Goal: Information Seeking & Learning: Learn about a topic

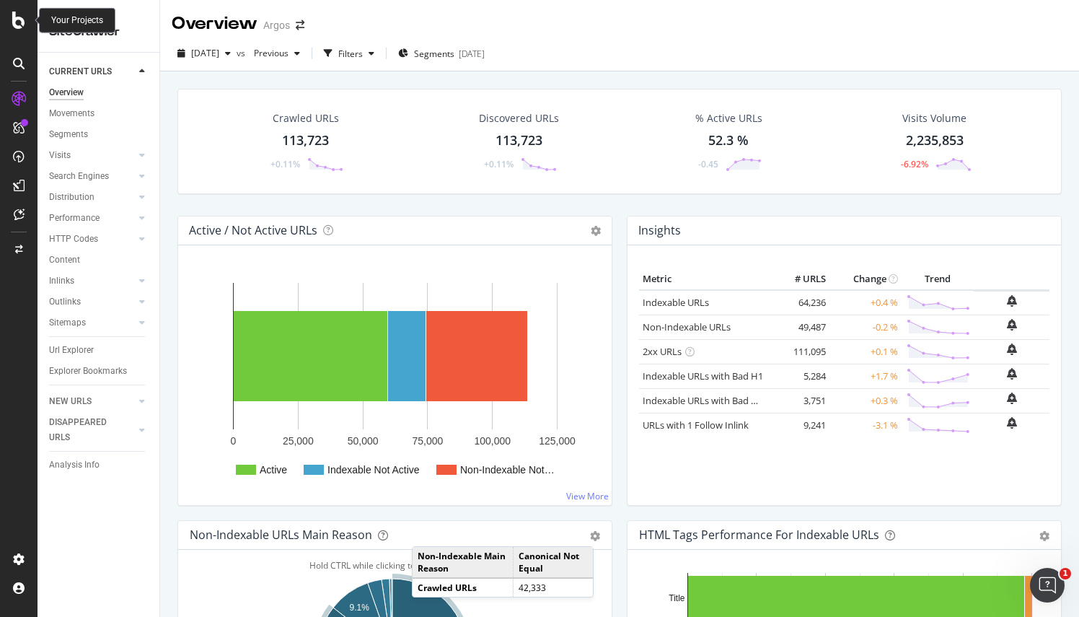
click at [22, 22] on icon at bounding box center [18, 20] width 13 height 17
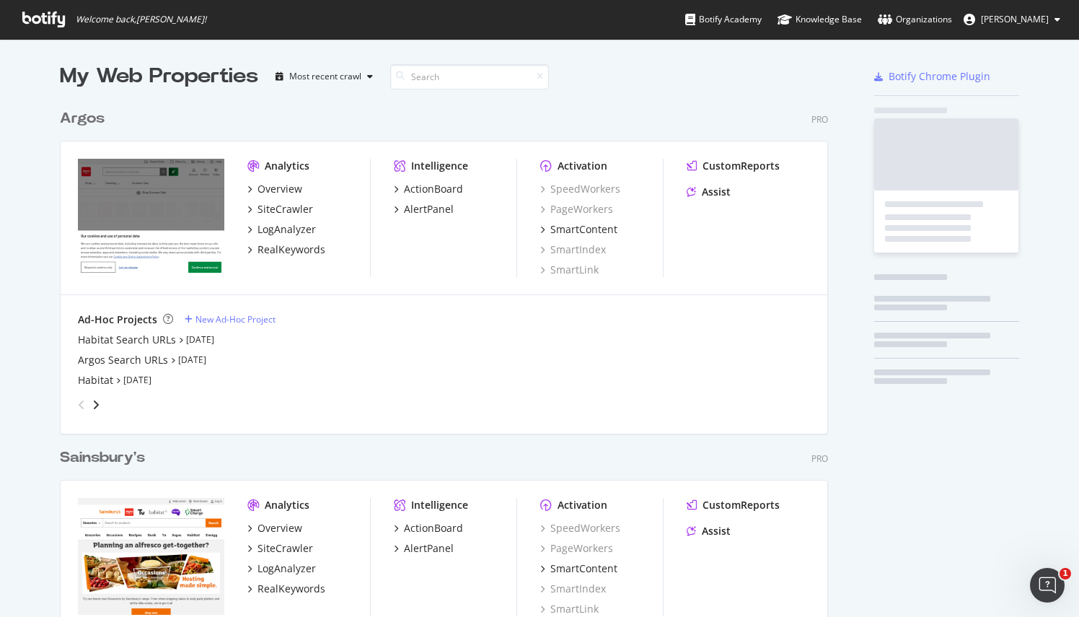
scroll to position [606, 1057]
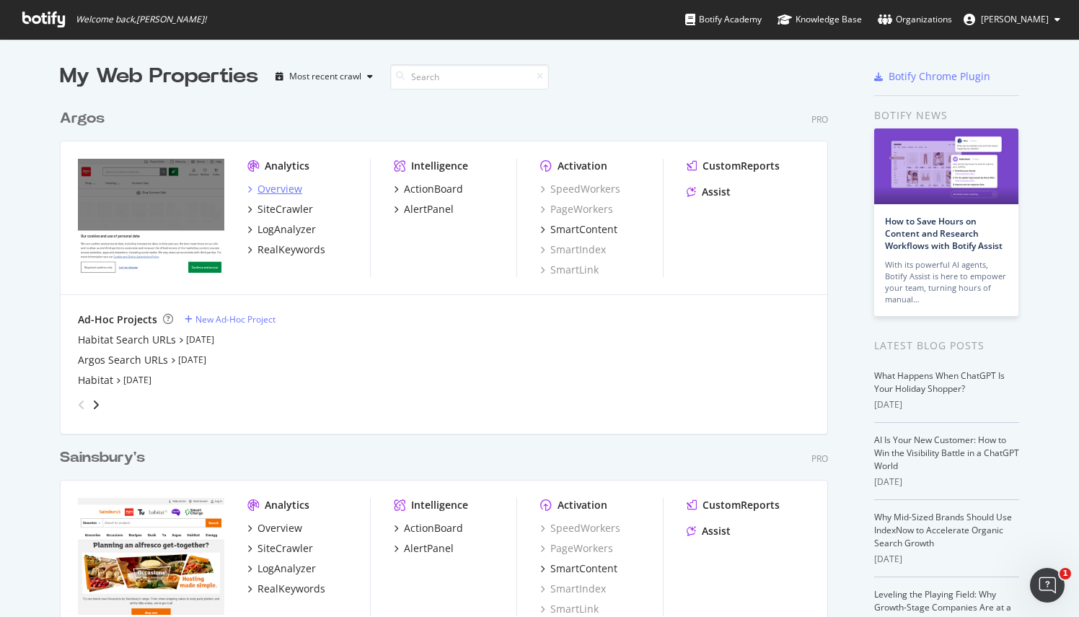
click at [274, 190] on div "Overview" at bounding box center [280, 189] width 45 height 14
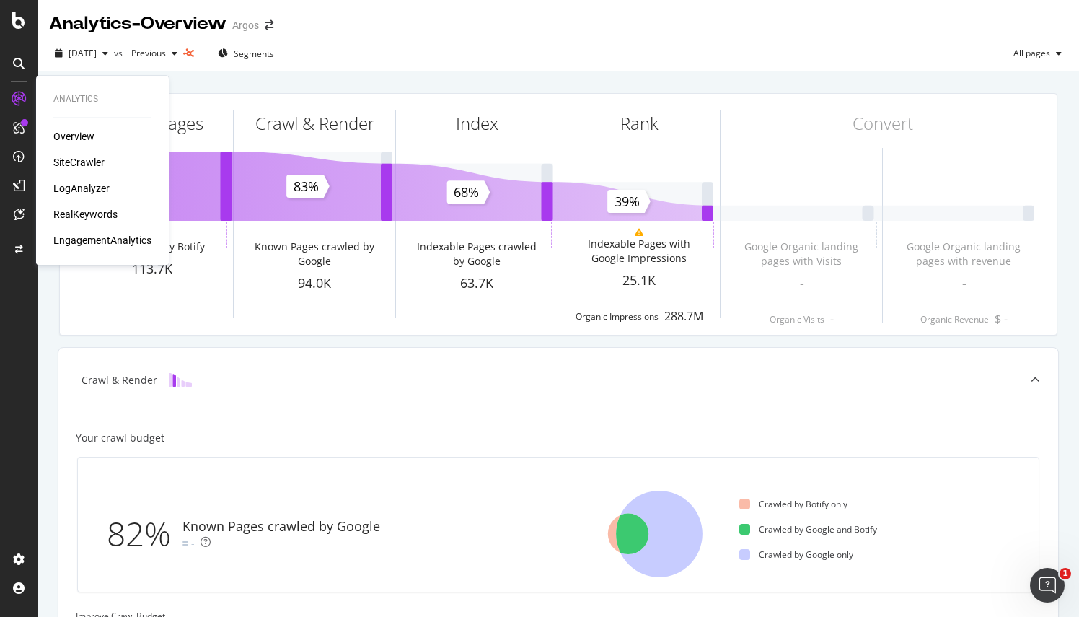
click at [76, 133] on div "Overview" at bounding box center [73, 136] width 41 height 14
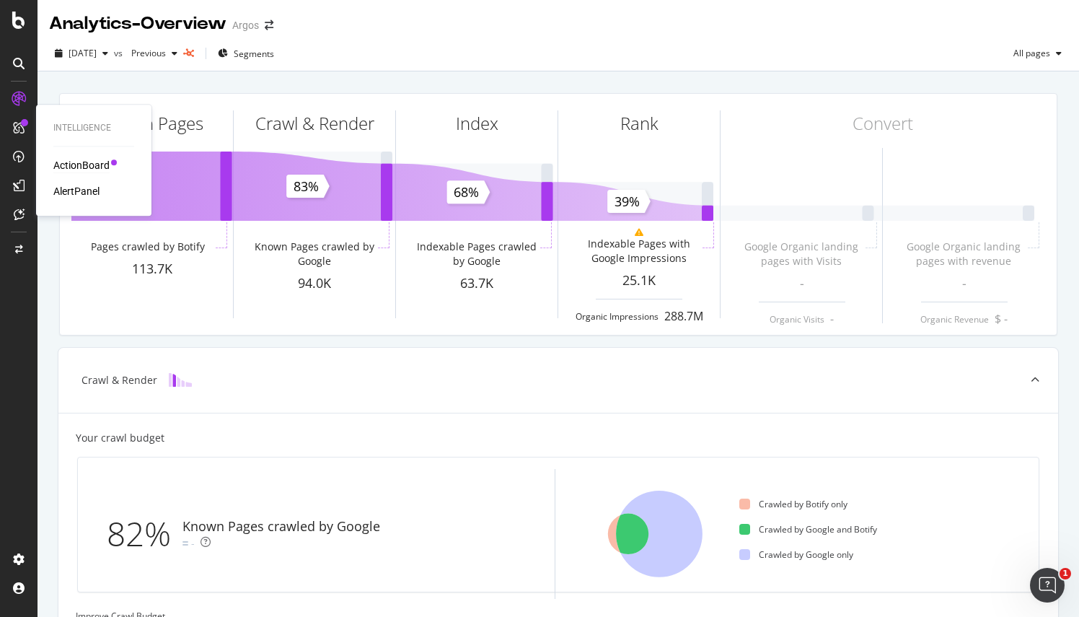
click at [102, 164] on div "ActionBoard" at bounding box center [81, 165] width 56 height 14
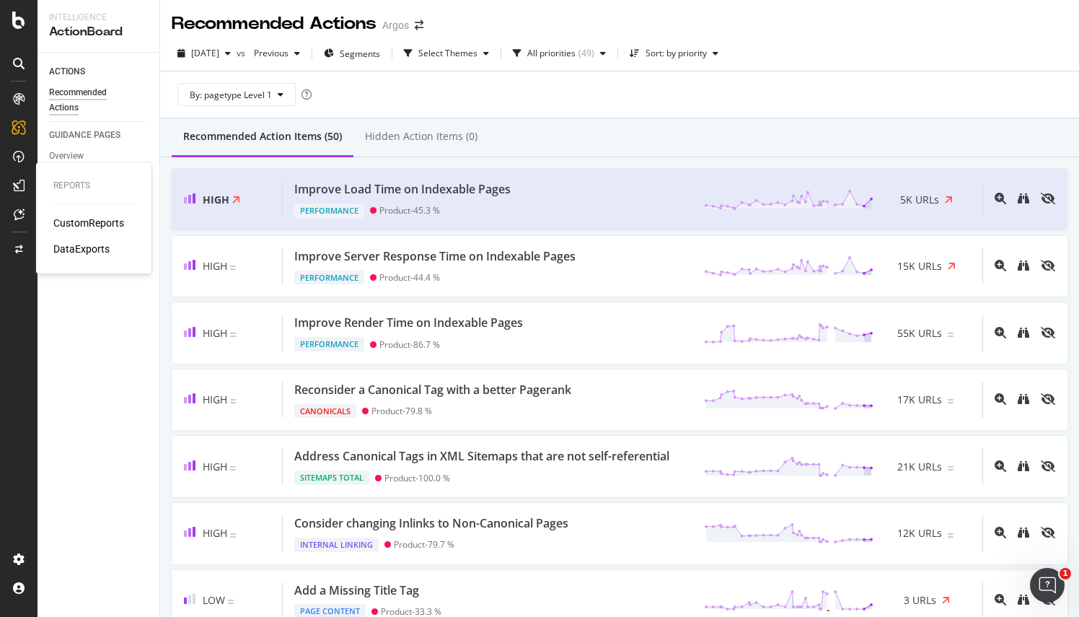
click at [97, 220] on div "CustomReports" at bounding box center [88, 223] width 71 height 14
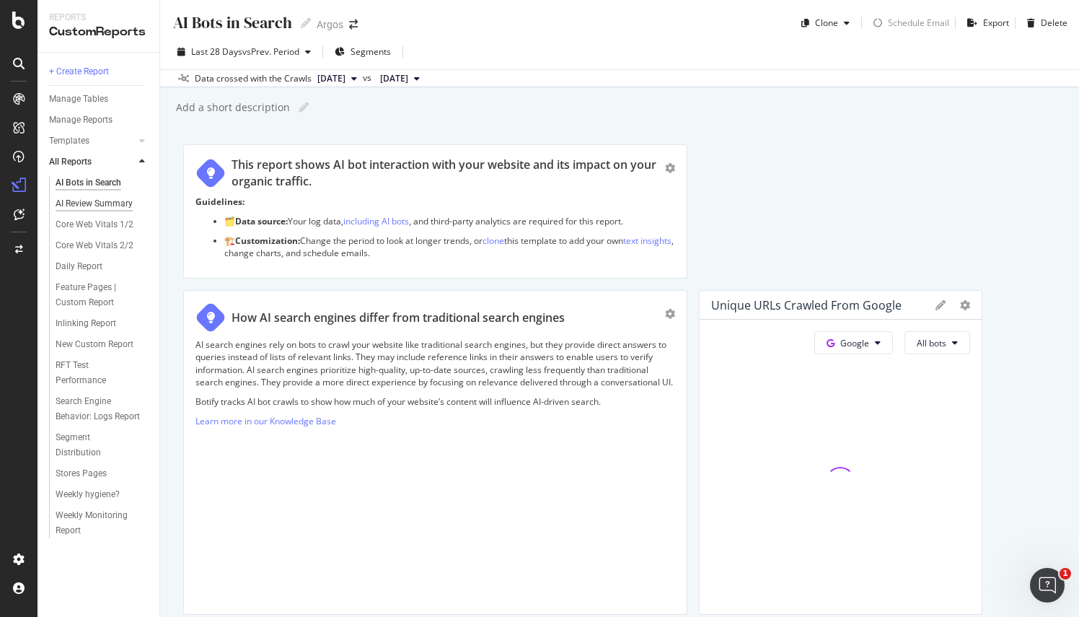
click at [92, 203] on div "AI Review Summary" at bounding box center [94, 203] width 77 height 15
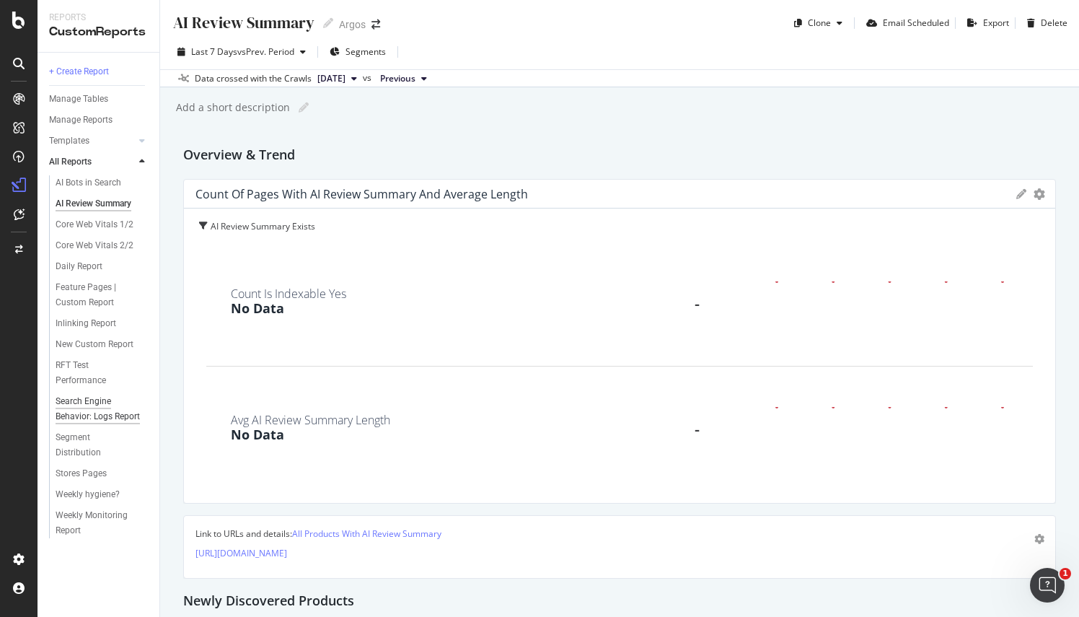
click at [112, 419] on div "Search Engine Behavior: Logs Report" at bounding box center [98, 409] width 85 height 30
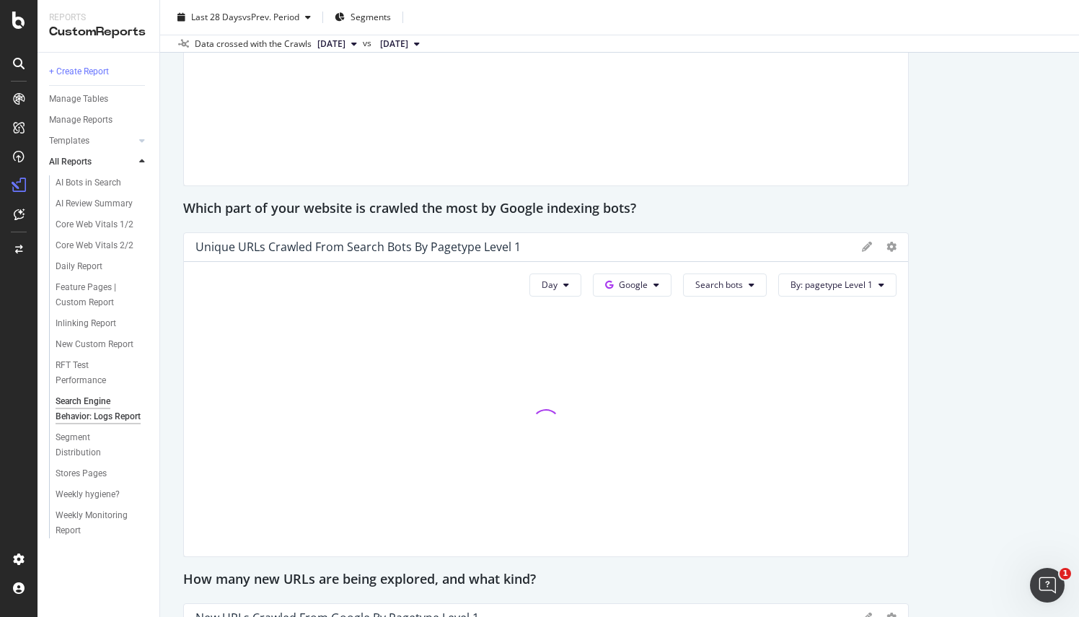
scroll to position [1010, 0]
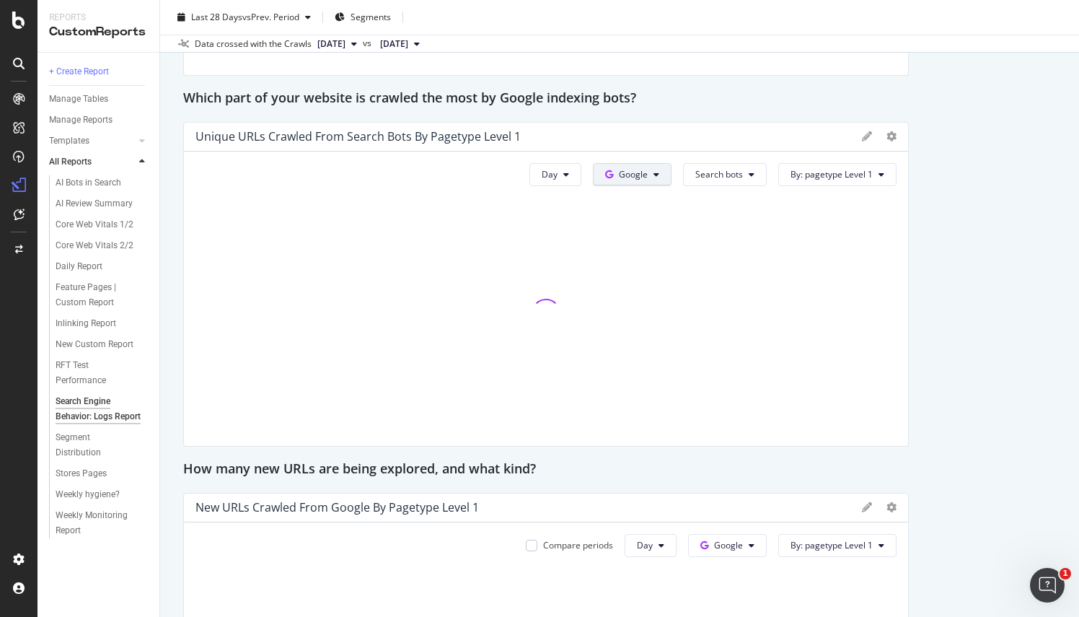
click at [657, 177] on button "Google" at bounding box center [632, 174] width 79 height 23
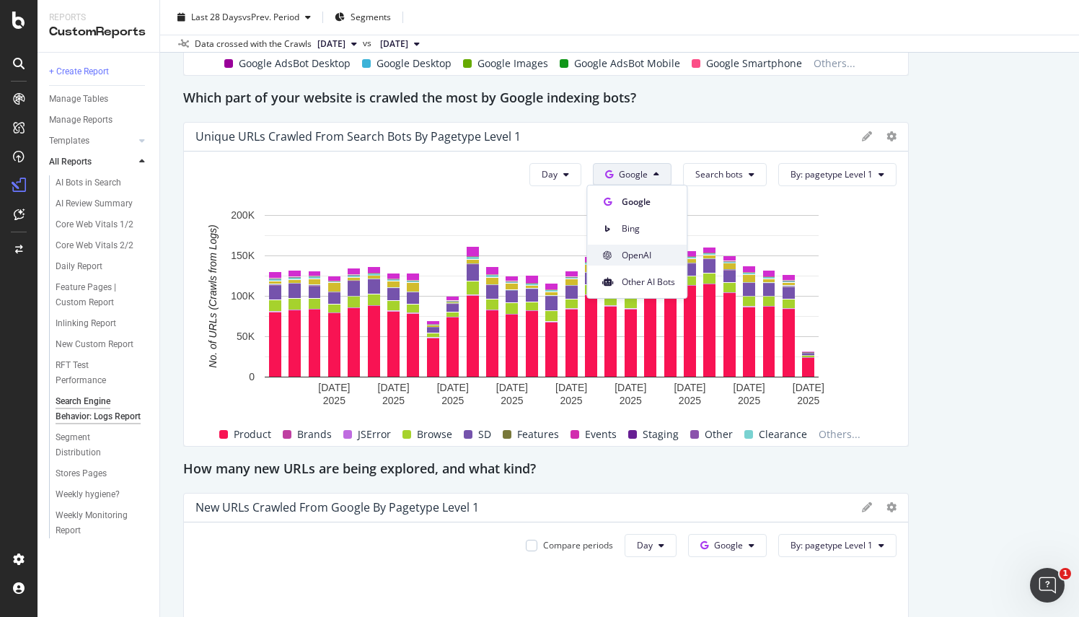
click at [649, 257] on span "OpenAI" at bounding box center [648, 255] width 53 height 13
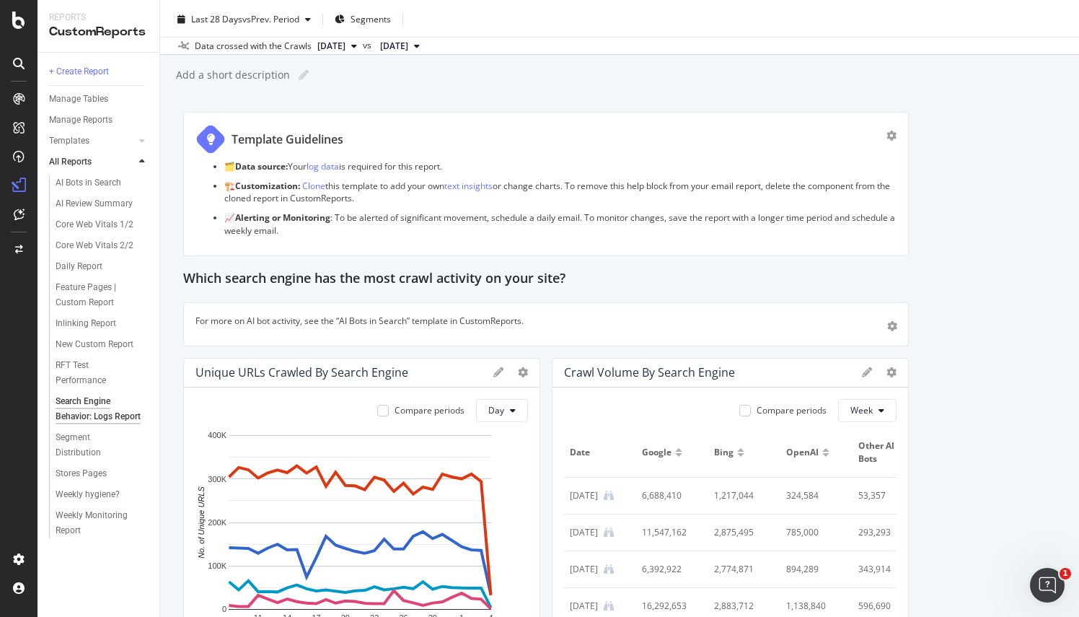
scroll to position [0, 0]
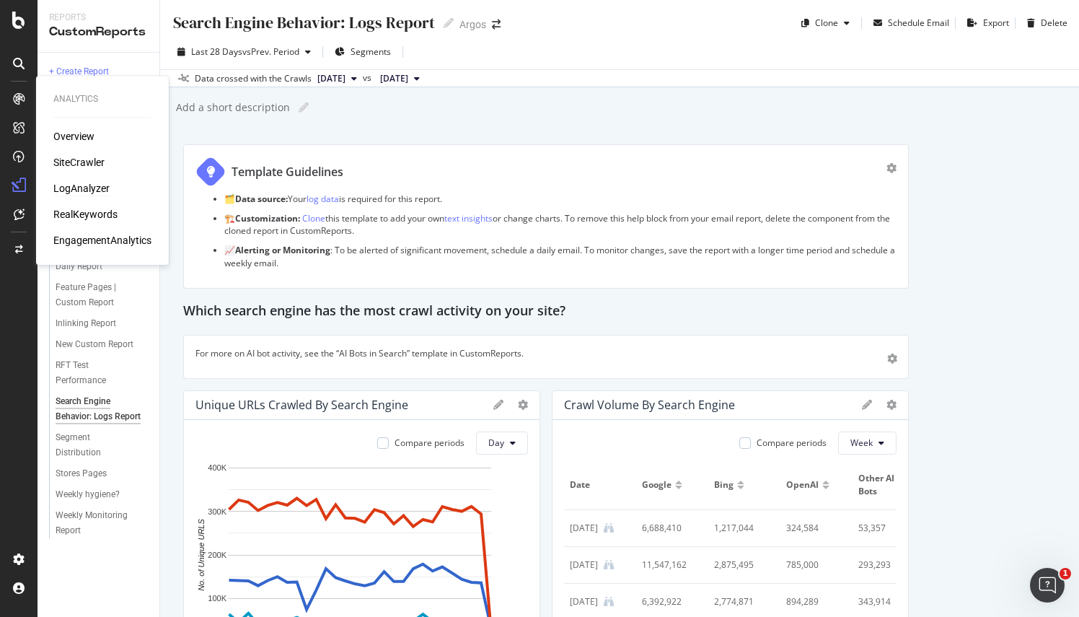
click at [82, 185] on div "LogAnalyzer" at bounding box center [81, 188] width 56 height 14
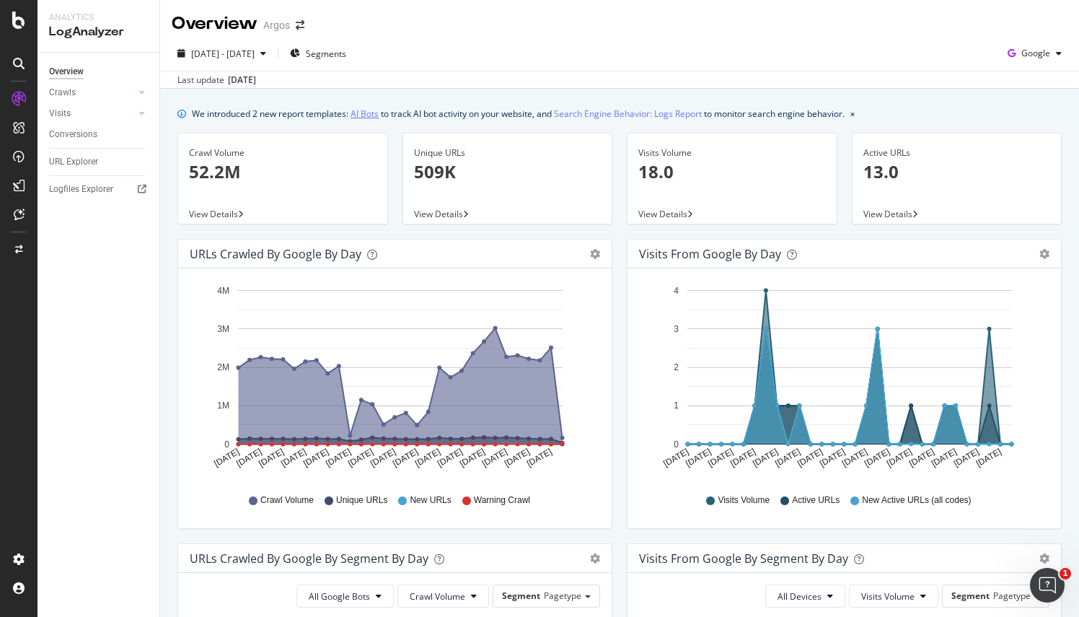
click at [366, 113] on link "AI Bots" at bounding box center [365, 113] width 28 height 15
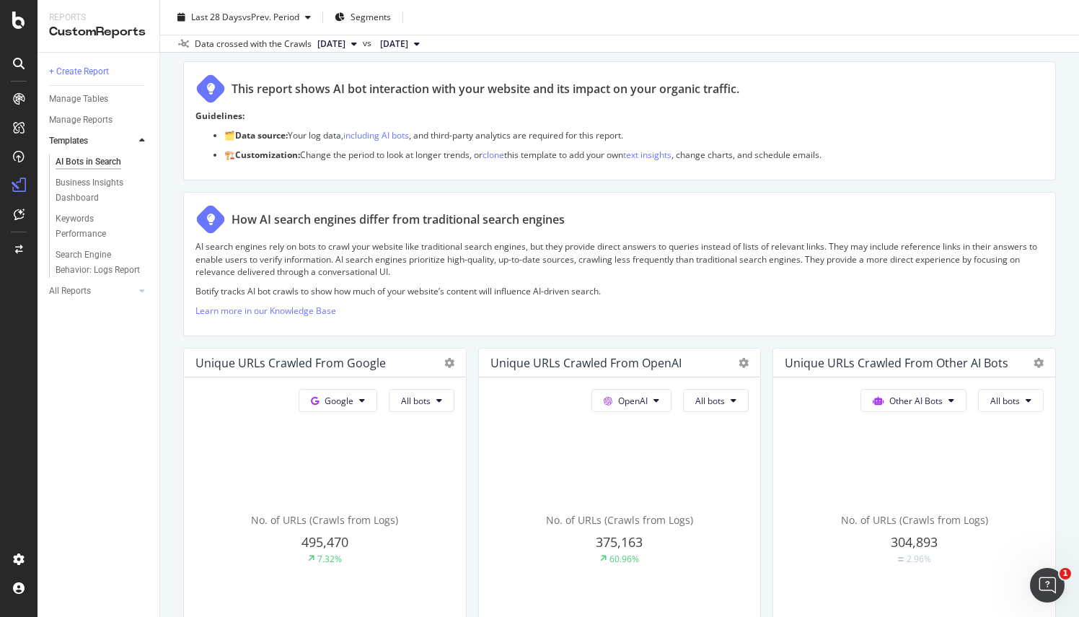
scroll to position [216, 0]
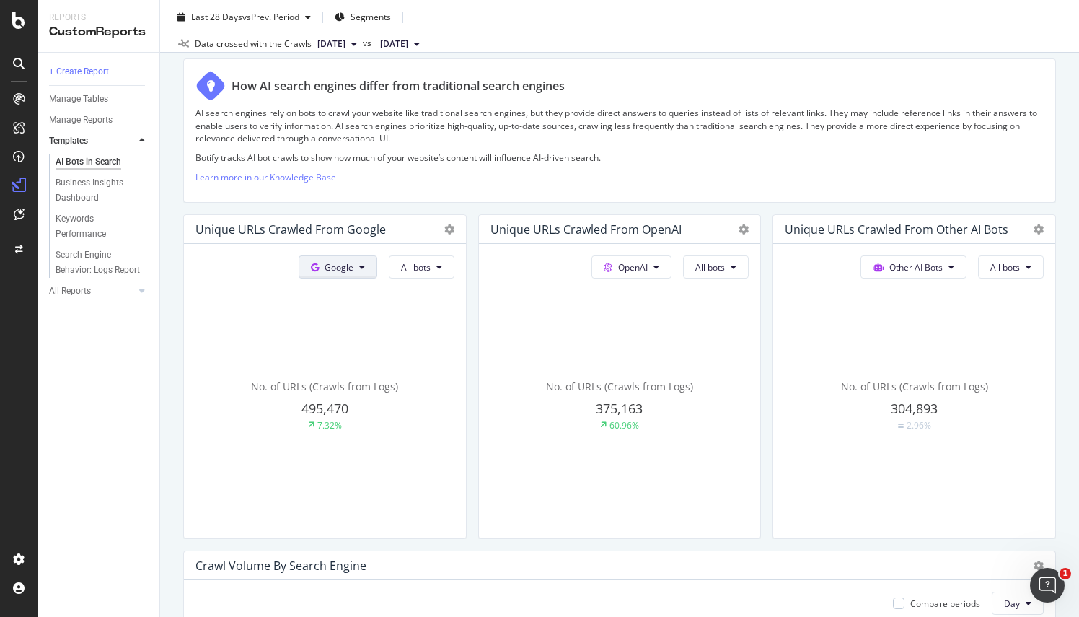
click at [344, 270] on span "Google" at bounding box center [339, 267] width 29 height 12
click at [344, 339] on div "OpenAI" at bounding box center [347, 347] width 100 height 21
click at [354, 273] on button "OpenAI" at bounding box center [337, 266] width 80 height 23
click at [348, 303] on div "Google" at bounding box center [345, 294] width 100 height 21
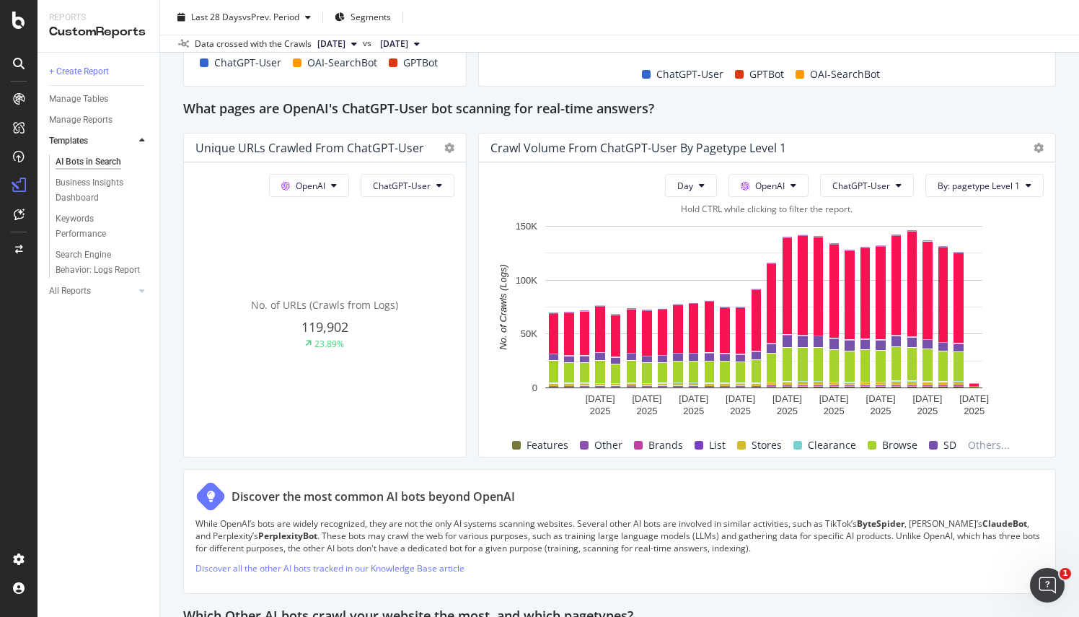
scroll to position [1587, 0]
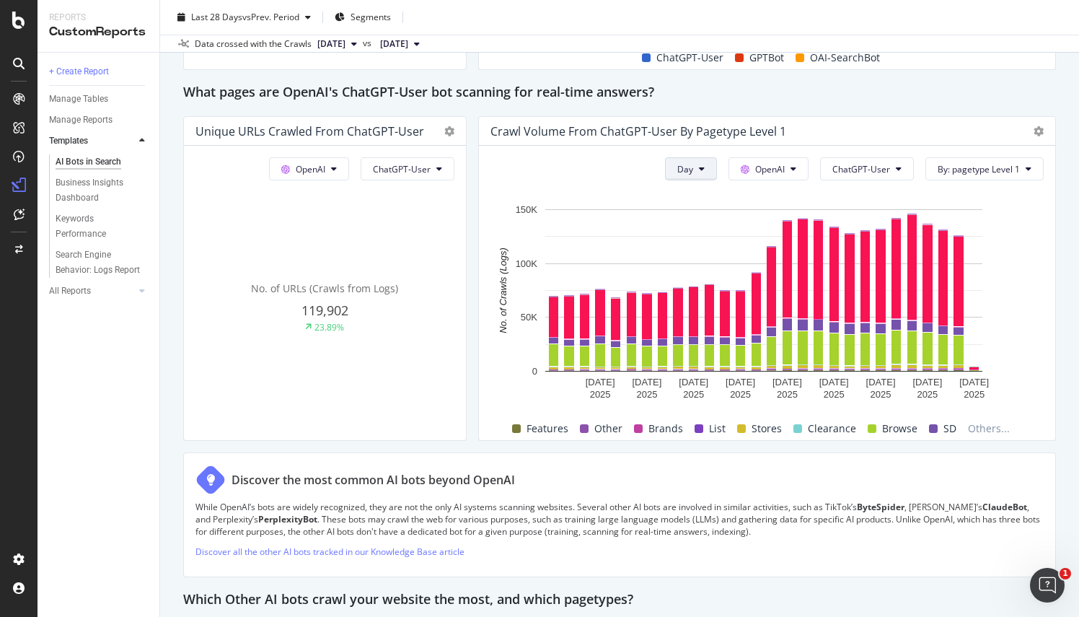
click at [698, 166] on button "Day" at bounding box center [691, 168] width 52 height 23
click at [667, 214] on div "Week" at bounding box center [683, 221] width 49 height 21
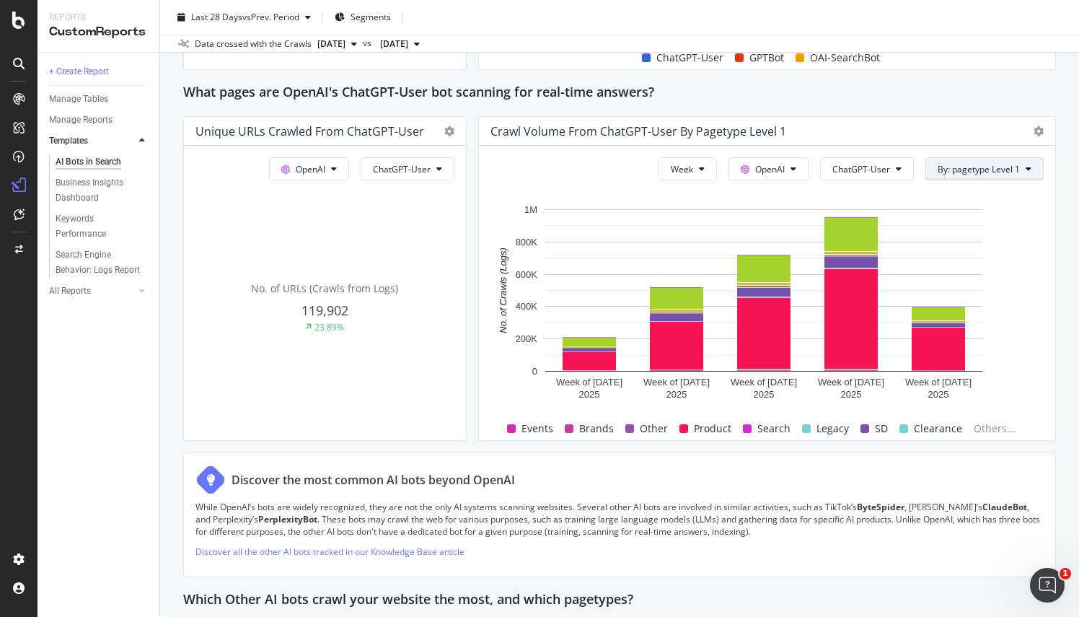
click at [987, 163] on span "By: pagetype Level 1" at bounding box center [979, 169] width 82 height 12
click at [951, 216] on div "Select a Segment" at bounding box center [942, 218] width 179 height 24
click at [879, 167] on span "ChatGPT-User" at bounding box center [862, 169] width 58 height 12
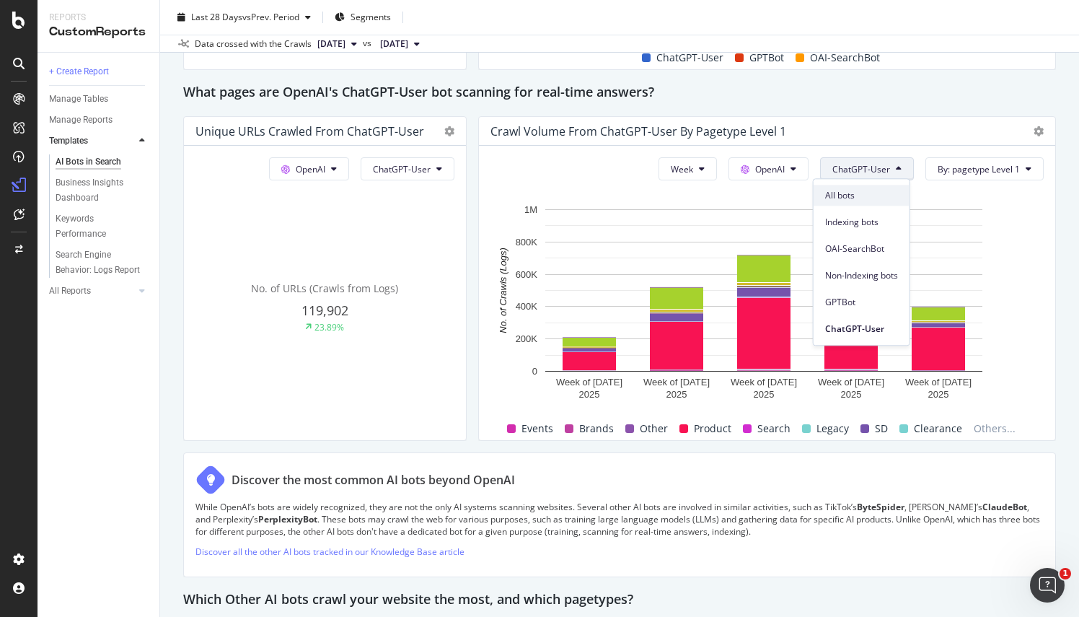
click at [851, 188] on div "All bots" at bounding box center [862, 195] width 96 height 21
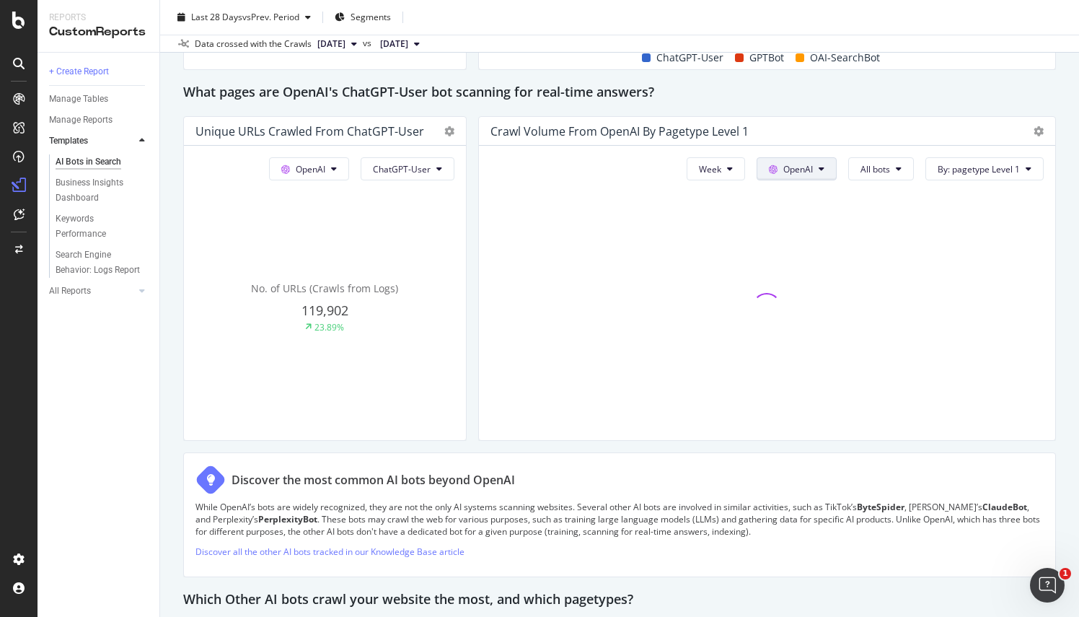
click at [769, 169] on icon at bounding box center [773, 169] width 9 height 9
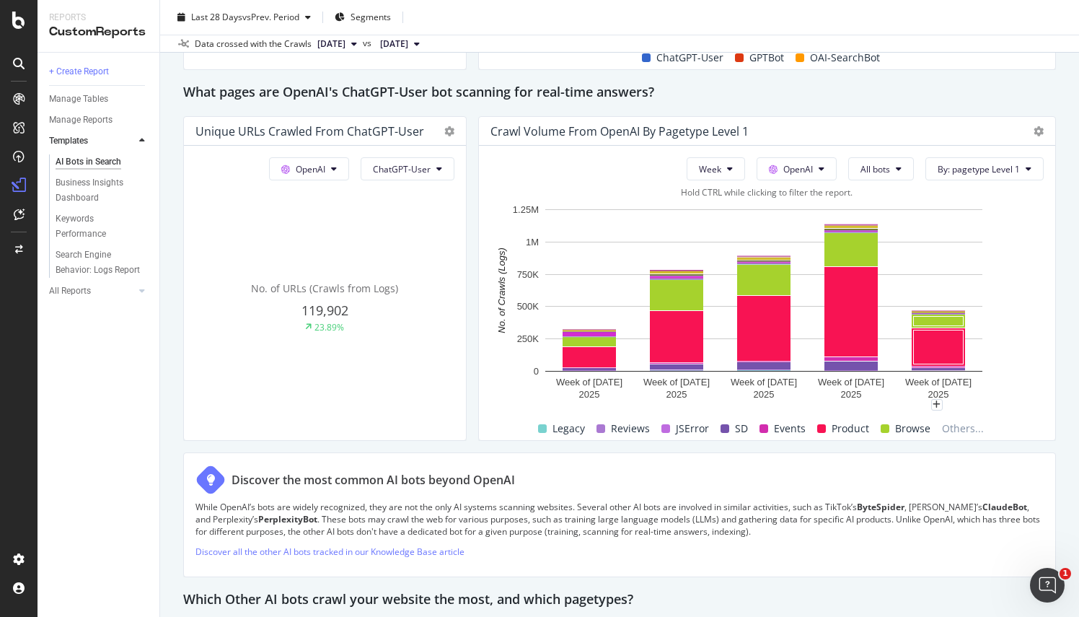
click at [1008, 258] on rect "A chart." at bounding box center [764, 303] width 547 height 203
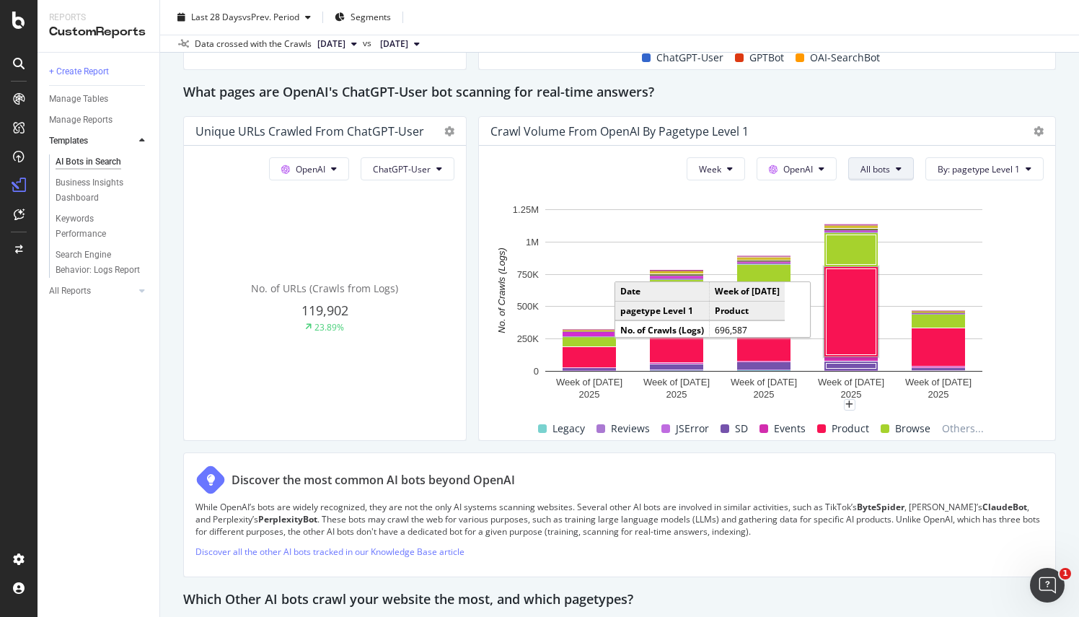
click at [885, 160] on button "All bots" at bounding box center [881, 168] width 66 height 23
click at [799, 170] on span "OpenAI" at bounding box center [798, 169] width 30 height 12
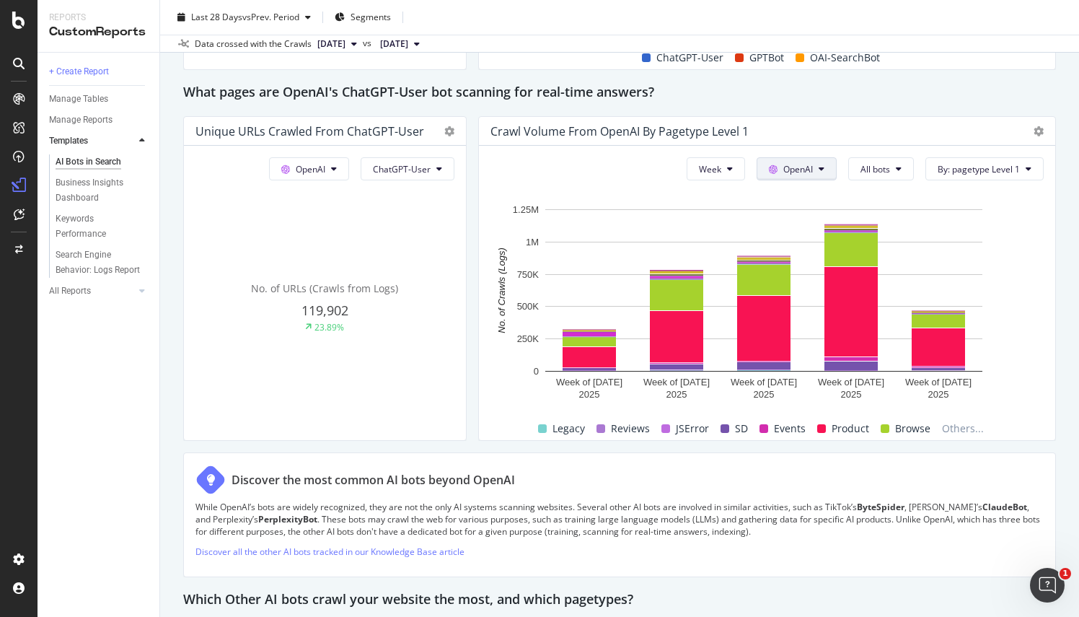
click at [757, 163] on button "OpenAI" at bounding box center [797, 168] width 80 height 23
click at [821, 192] on span "Google" at bounding box center [809, 195] width 53 height 13
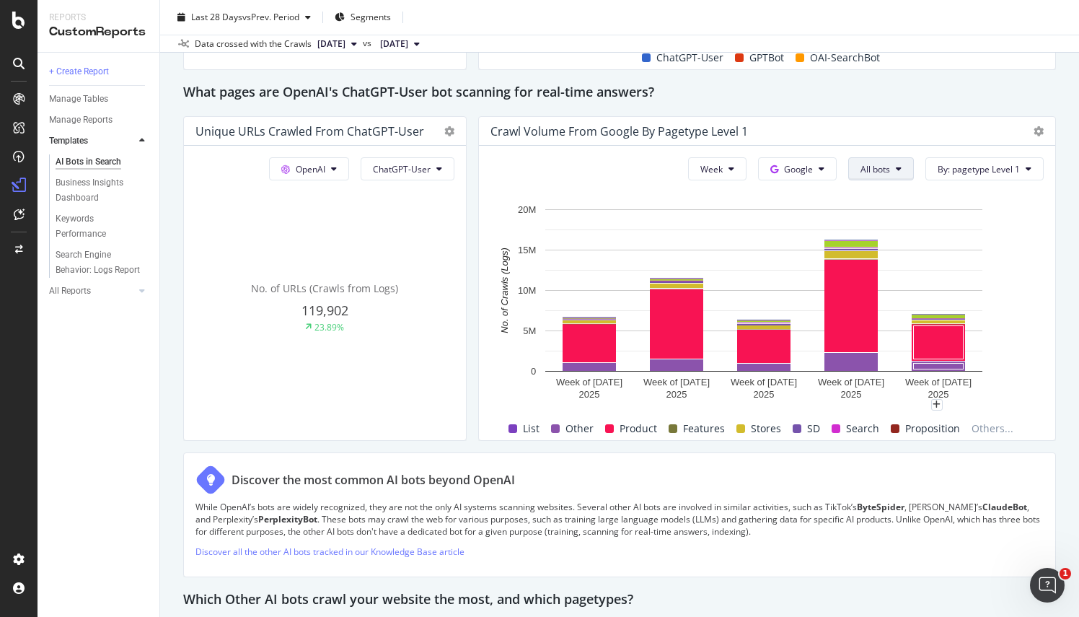
click at [867, 171] on span "All bots" at bounding box center [876, 169] width 30 height 12
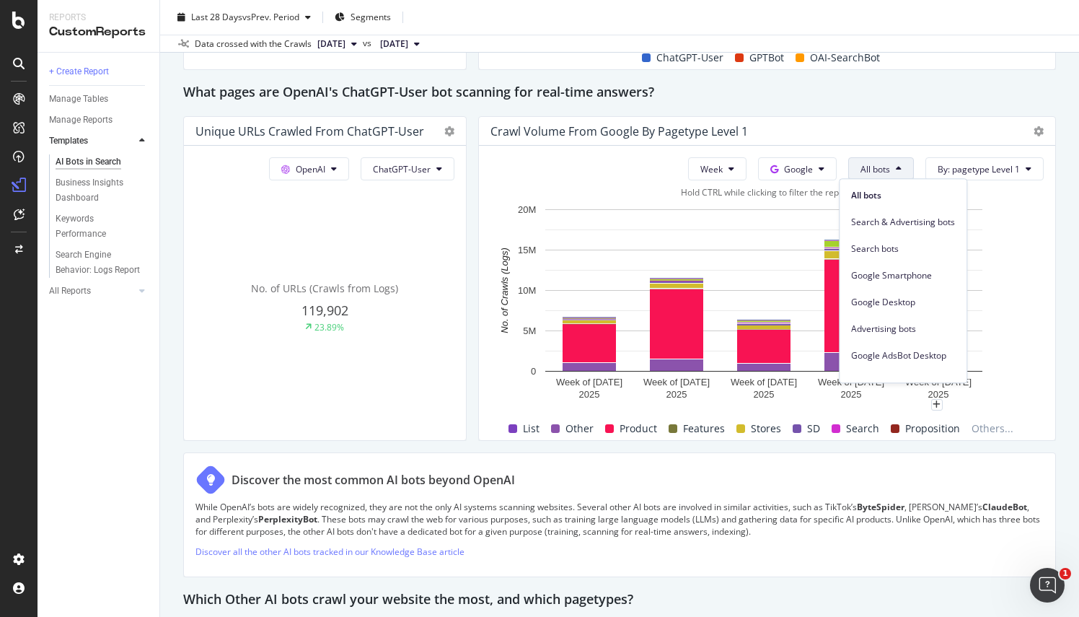
click at [1023, 232] on rect "A chart." at bounding box center [764, 303] width 547 height 203
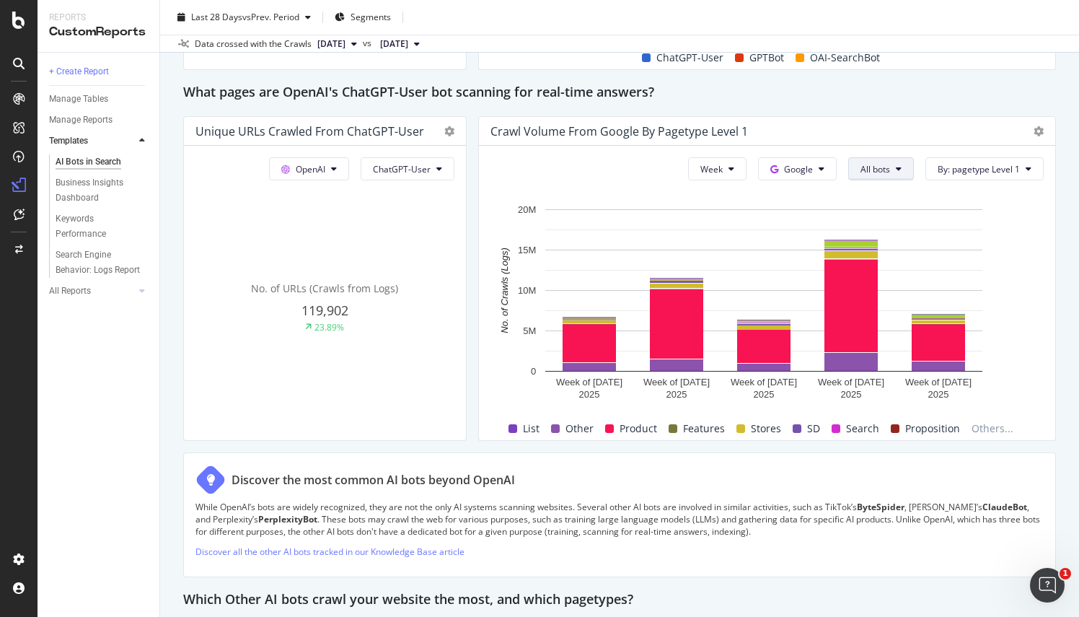
click at [884, 169] on button "All bots" at bounding box center [881, 168] width 66 height 23
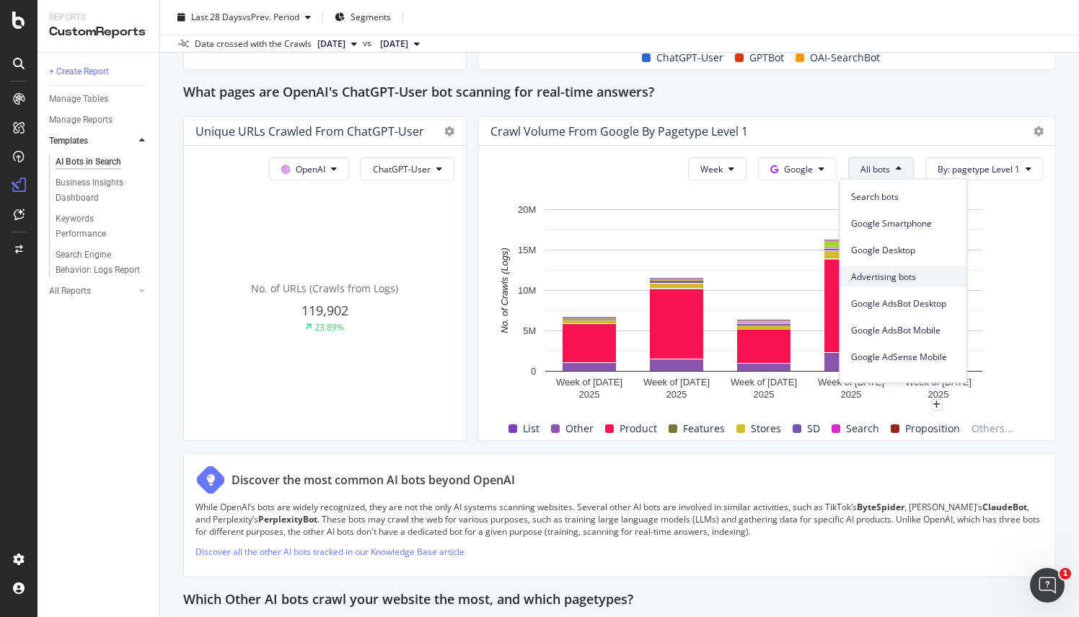
scroll to position [12, 0]
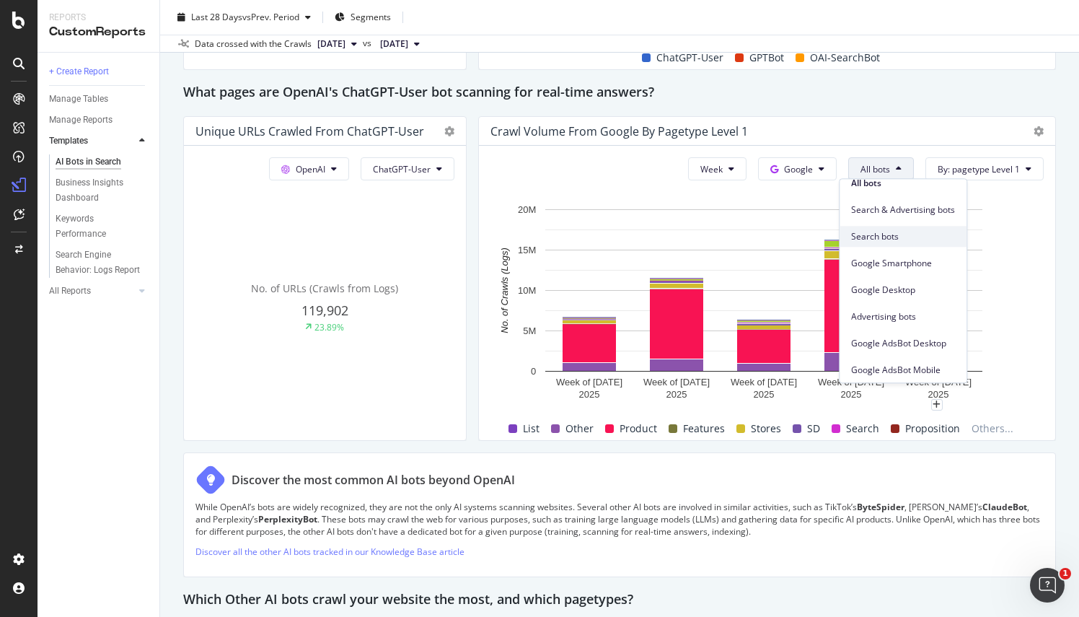
click at [878, 245] on div "Search bots" at bounding box center [903, 236] width 127 height 21
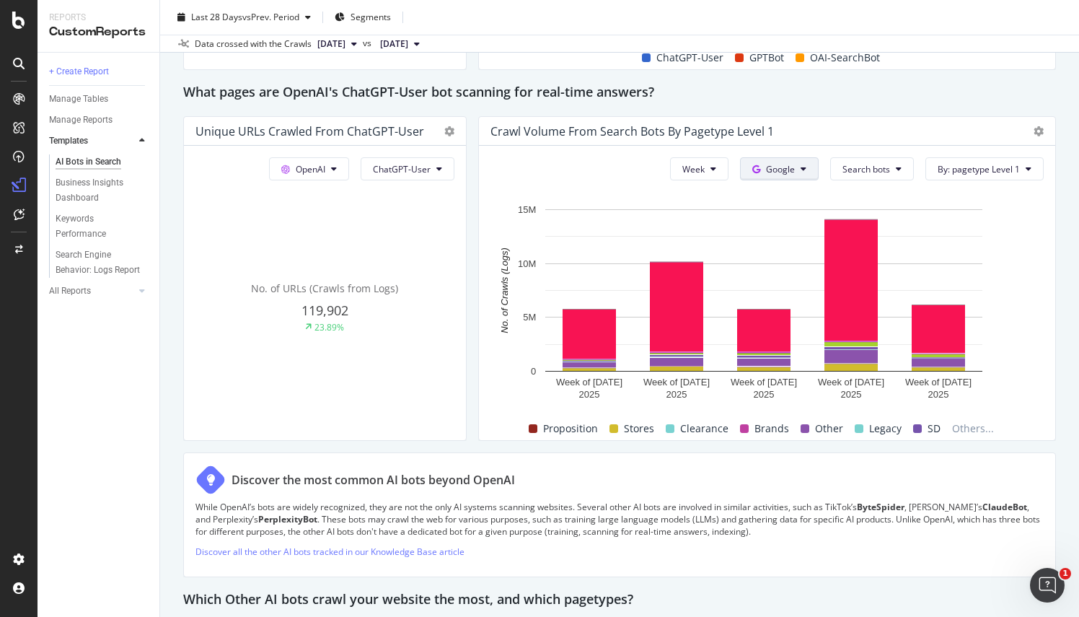
click at [791, 159] on button "Google" at bounding box center [779, 168] width 79 height 23
click at [801, 231] on div "Bing" at bounding box center [783, 221] width 100 height 21
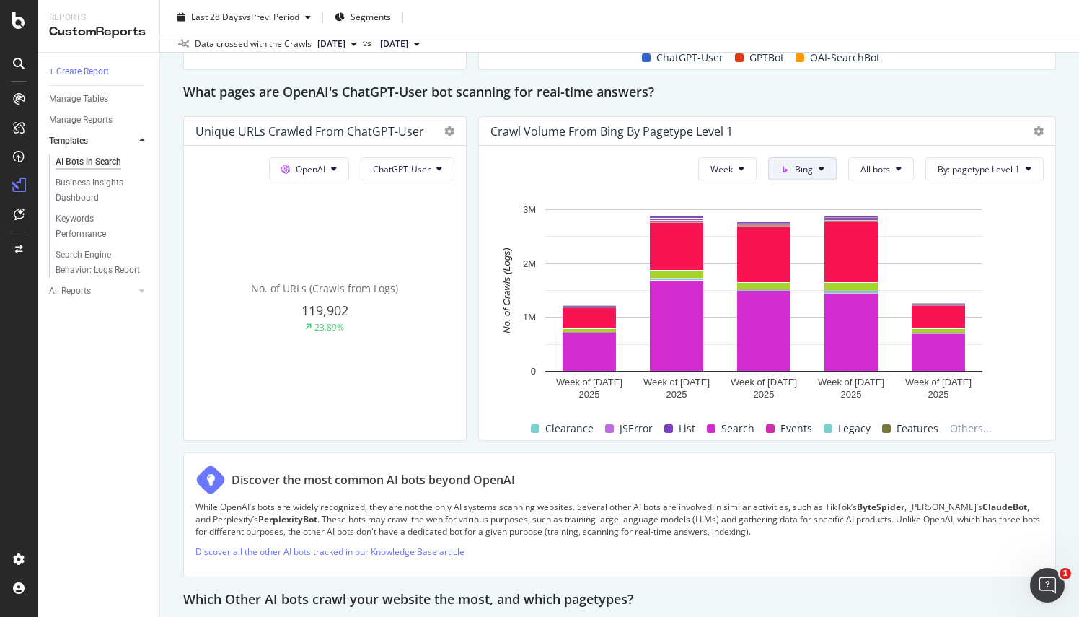
click at [813, 159] on button "Bing" at bounding box center [802, 168] width 69 height 23
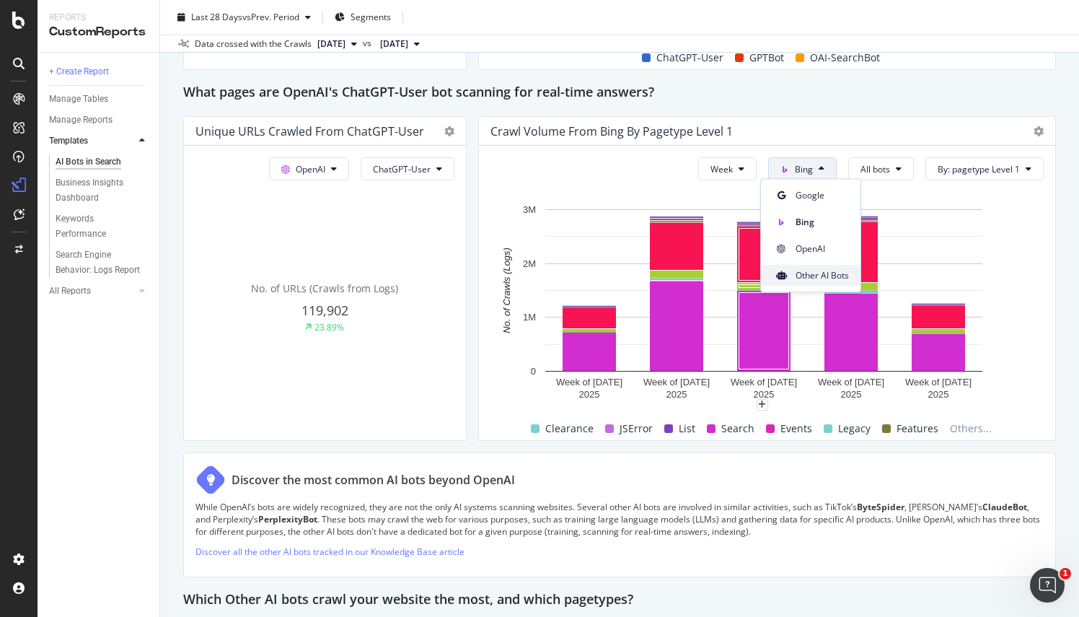
click at [806, 278] on span "Other AI Bots" at bounding box center [822, 275] width 53 height 13
